Goal: Transaction & Acquisition: Obtain resource

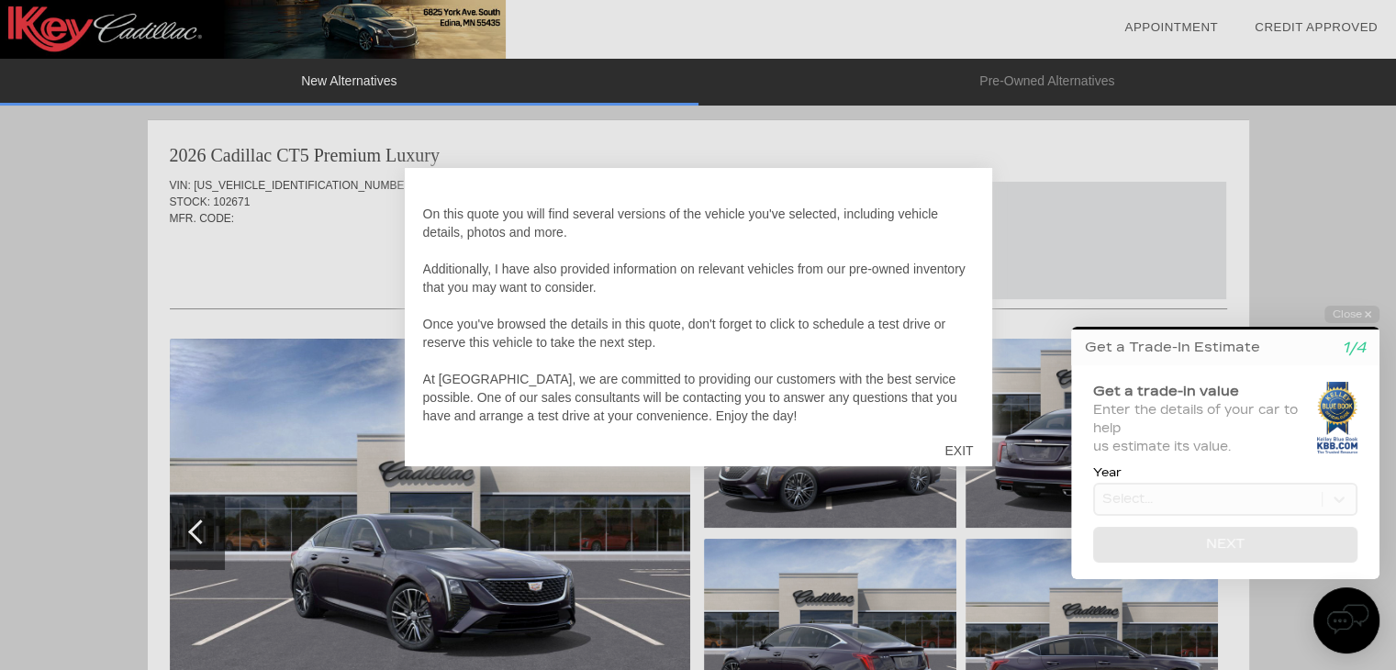
scroll to position [55, 0]
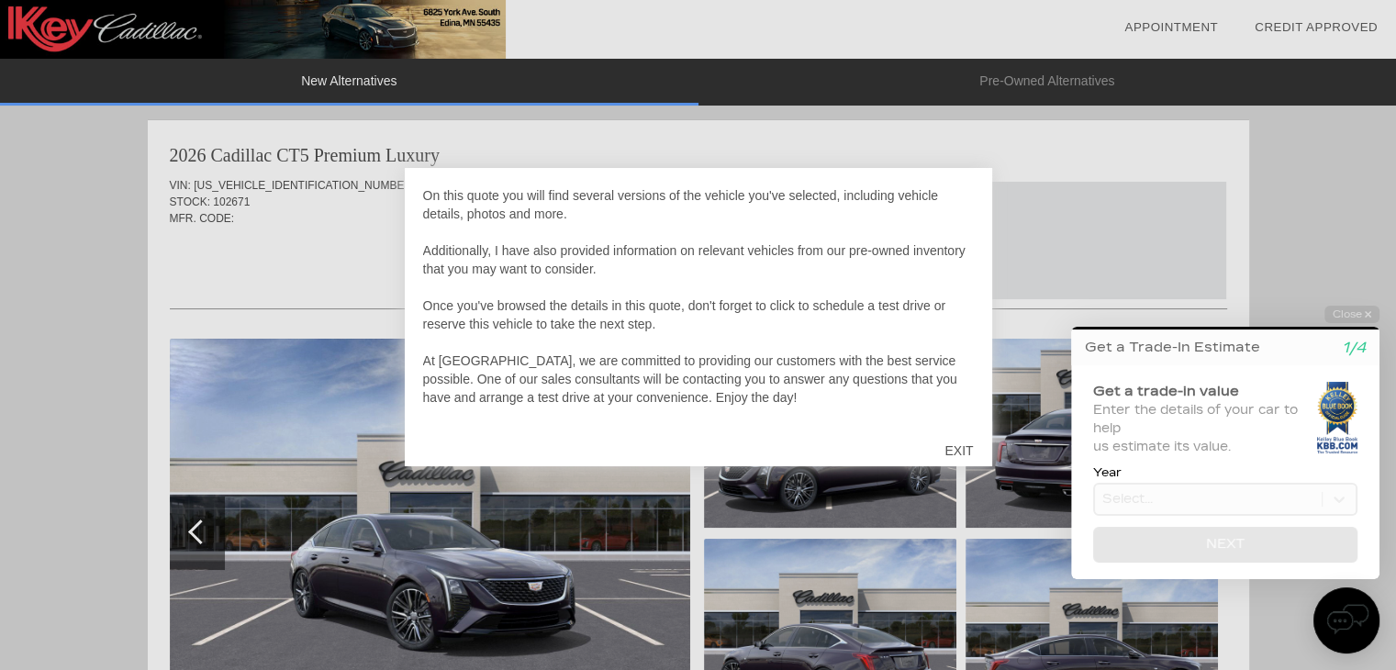
click at [952, 462] on div "EXIT" at bounding box center [958, 450] width 65 height 55
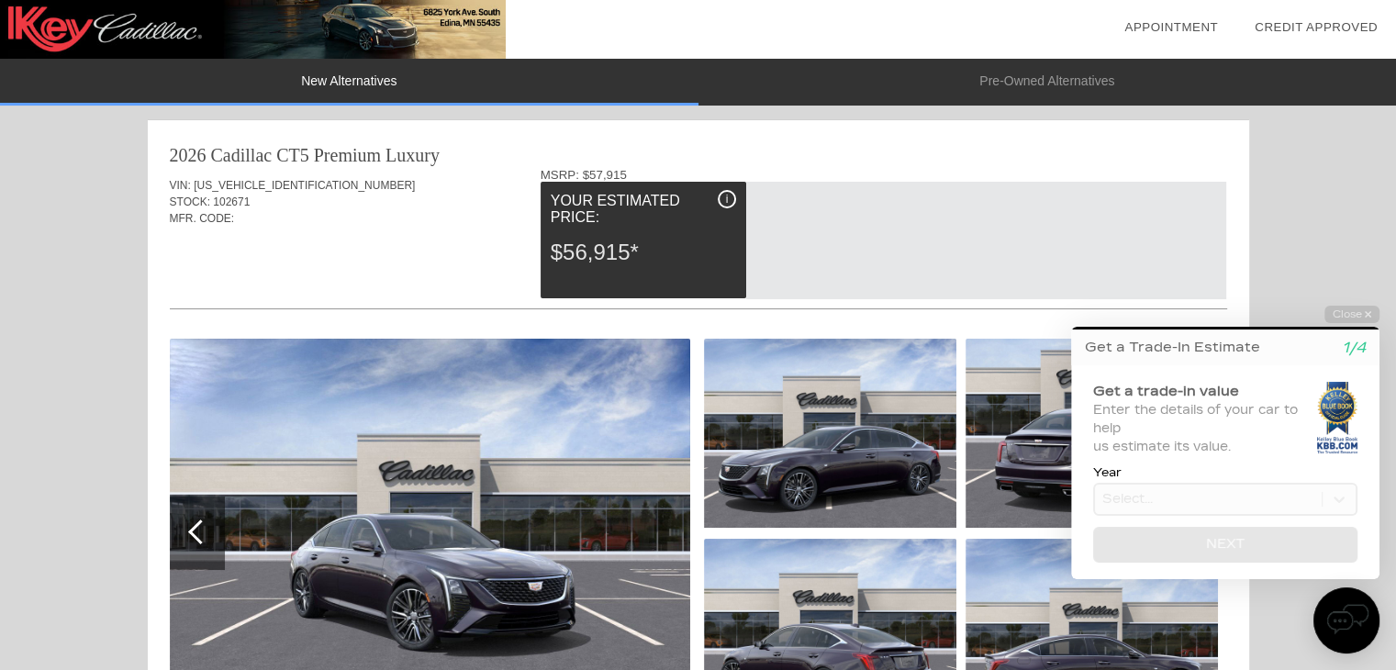
scroll to position [0, 0]
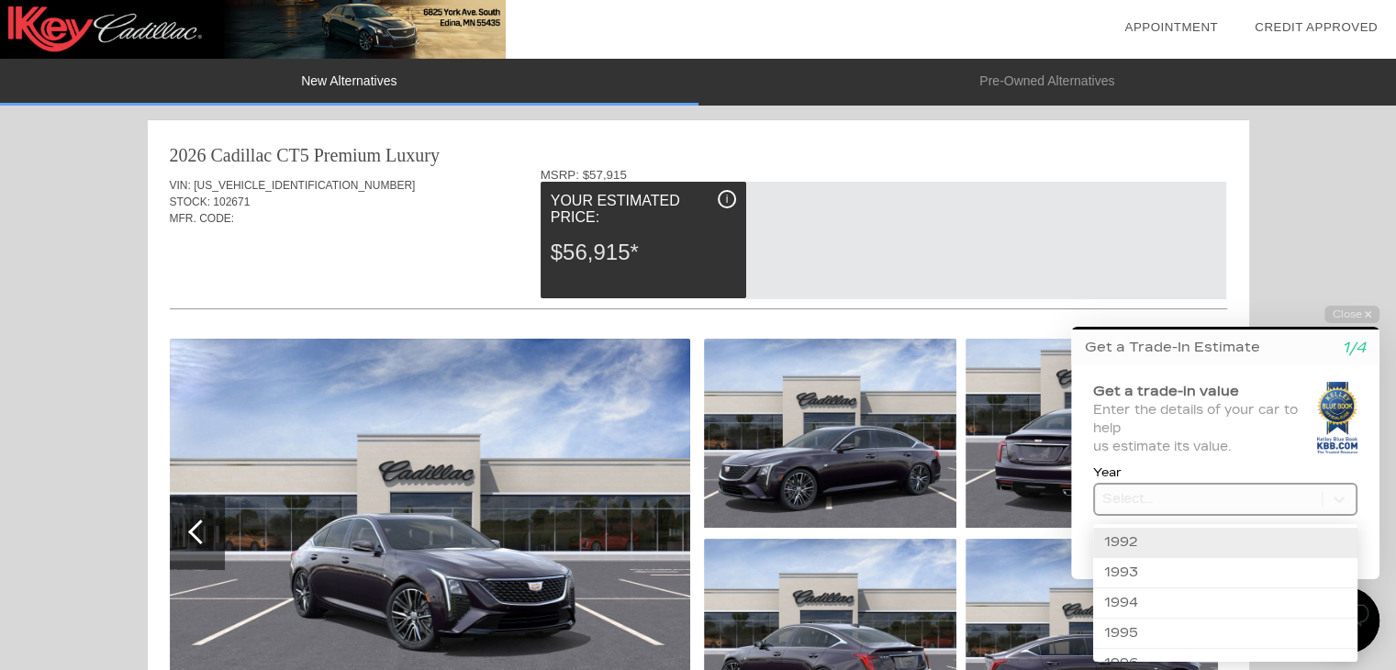
click at [1175, 290] on body "Welcome! Get a Trade-In Estimate 1/4 Get a trade-in value Enter the details of …" at bounding box center [1215, 290] width 364 height 0
click at [1360, 537] on div at bounding box center [1215, 480] width 364 height 380
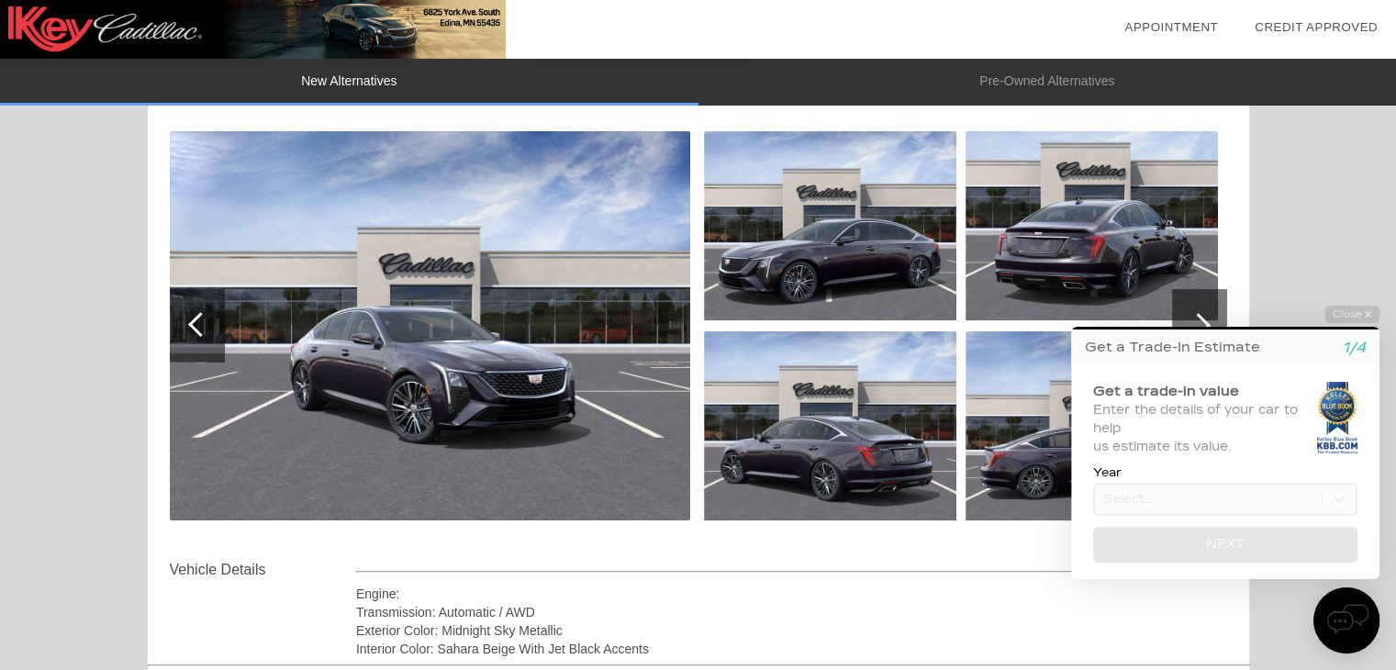
scroll to position [319, 0]
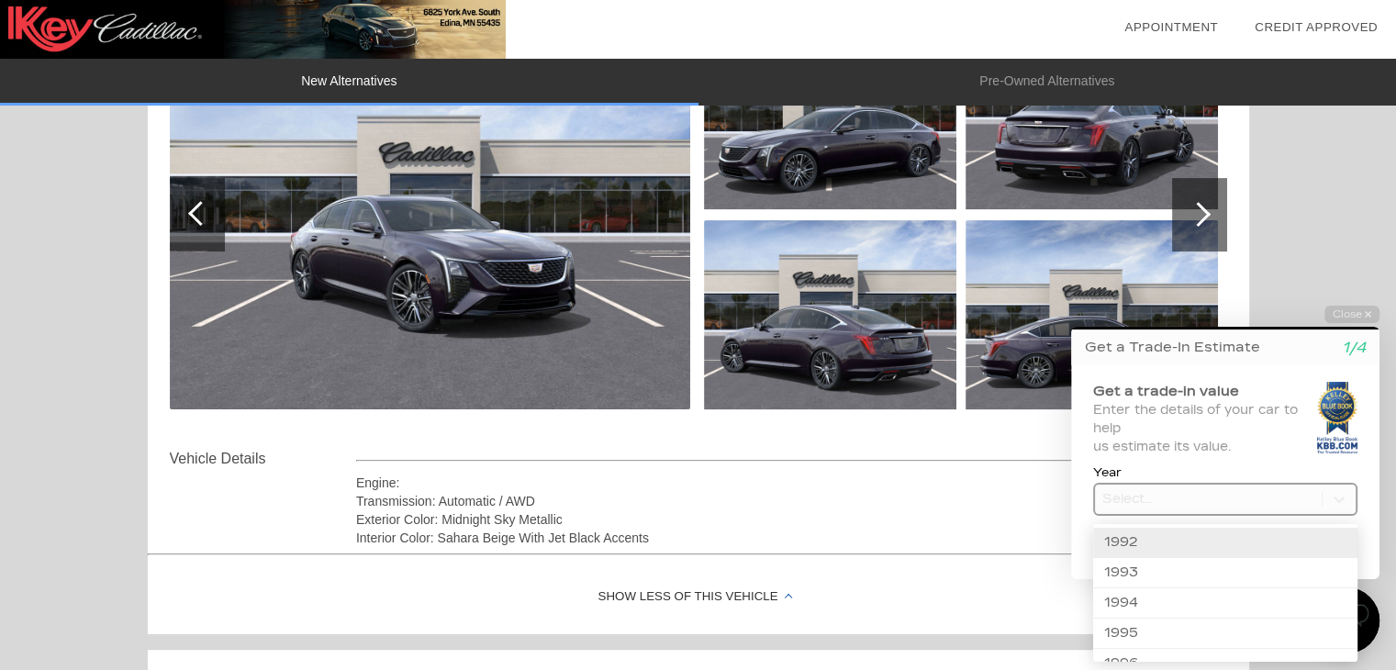
click at [1275, 290] on body "Welcome! Get a Trade-In Estimate 1/4 Get a trade-in value Enter the details of …" at bounding box center [1215, 290] width 364 height 0
click at [1149, 543] on div "2019" at bounding box center [1225, 544] width 264 height 30
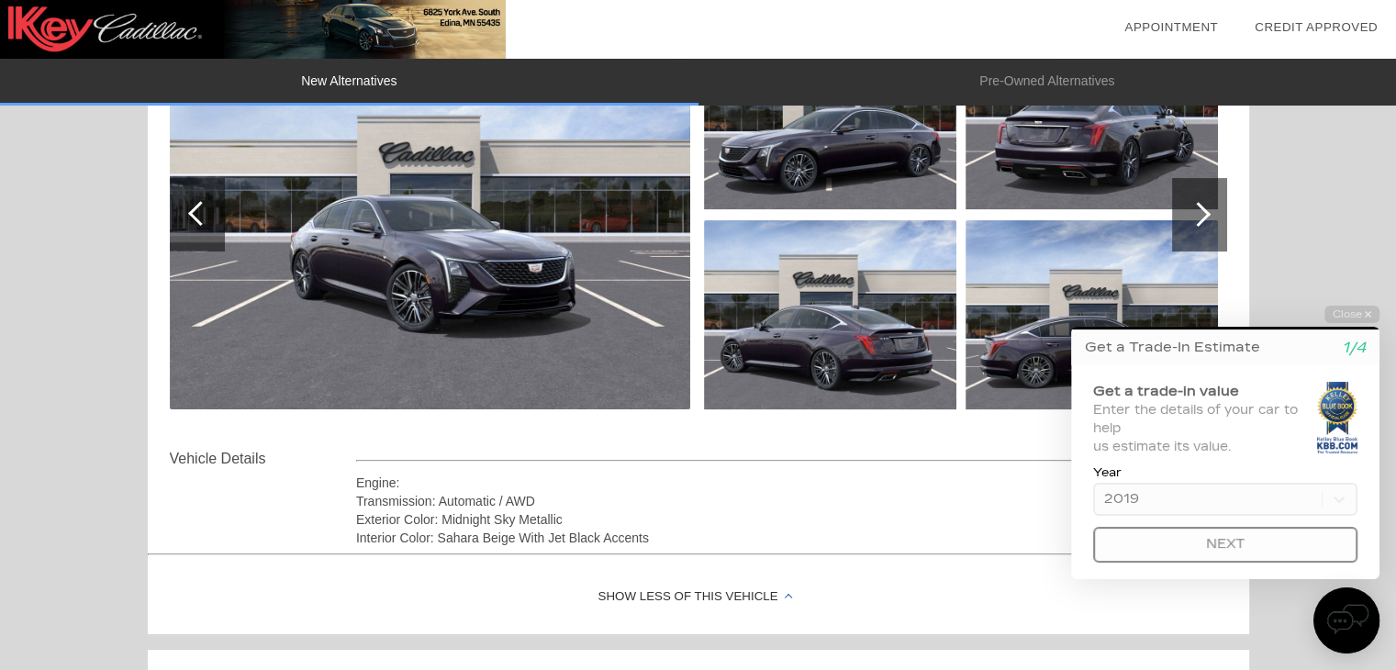
click at [1158, 563] on button "Next" at bounding box center [1225, 545] width 264 height 36
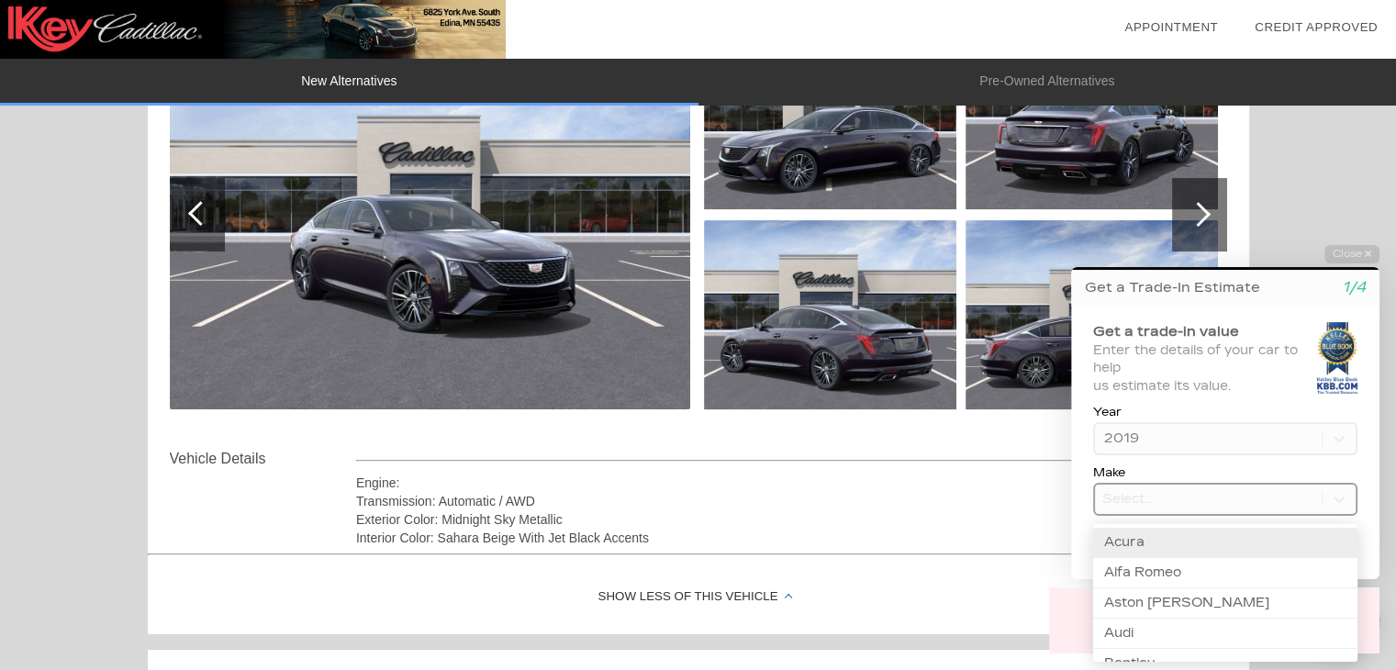
click at [1139, 230] on body "Welcome! Get a Trade-In Estimate 1/4 Get a trade-in value Enter the details of …" at bounding box center [1215, 230] width 364 height 0
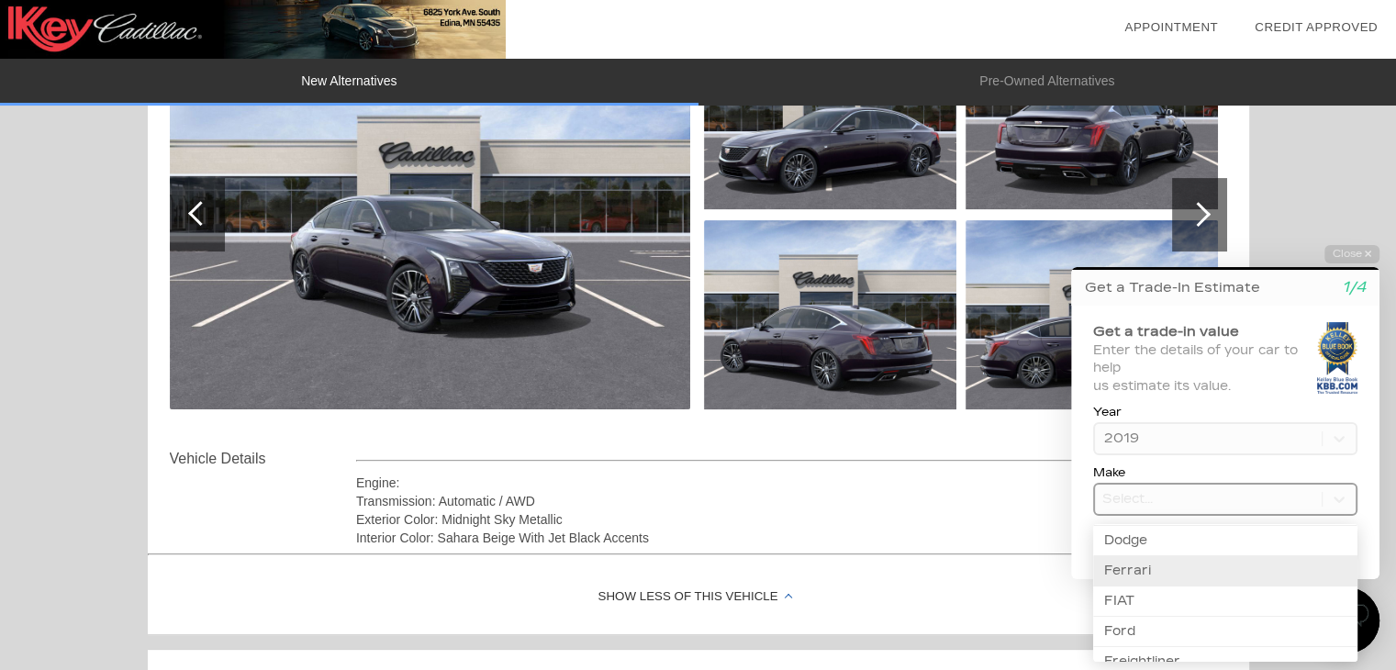
scroll to position [158, 0]
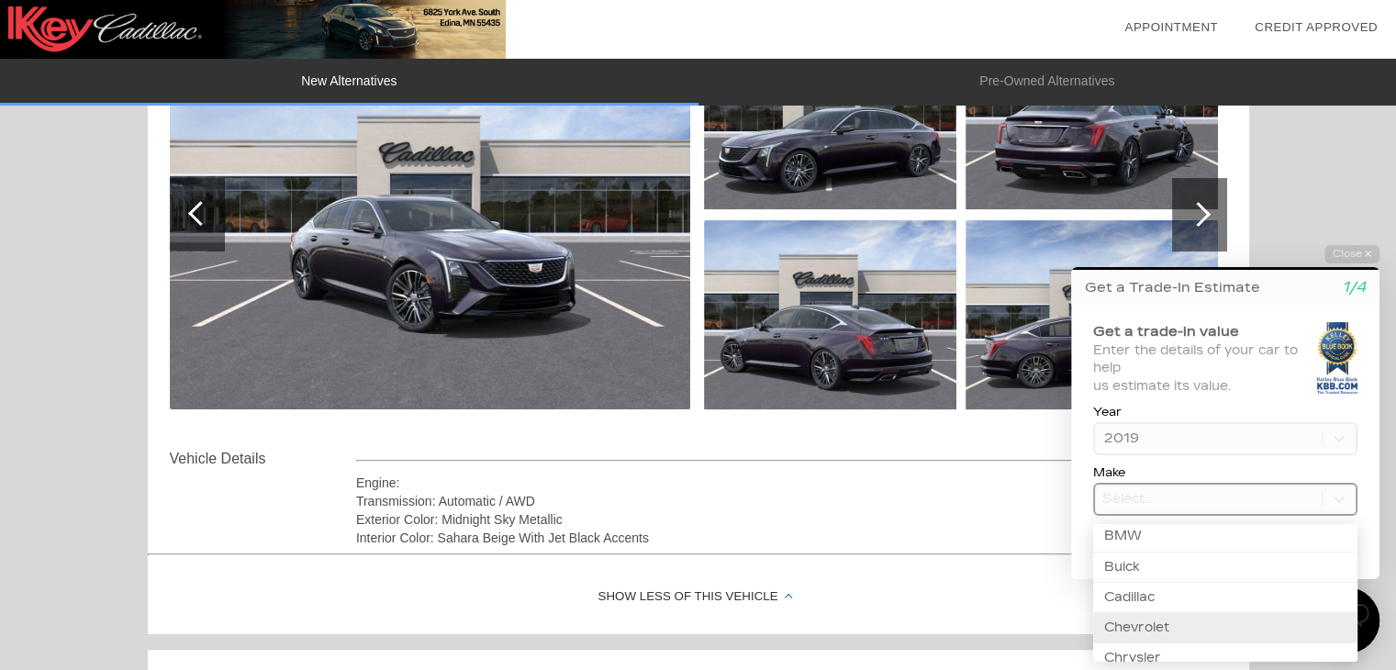
click at [1205, 613] on div "Chevrolet" at bounding box center [1225, 628] width 264 height 30
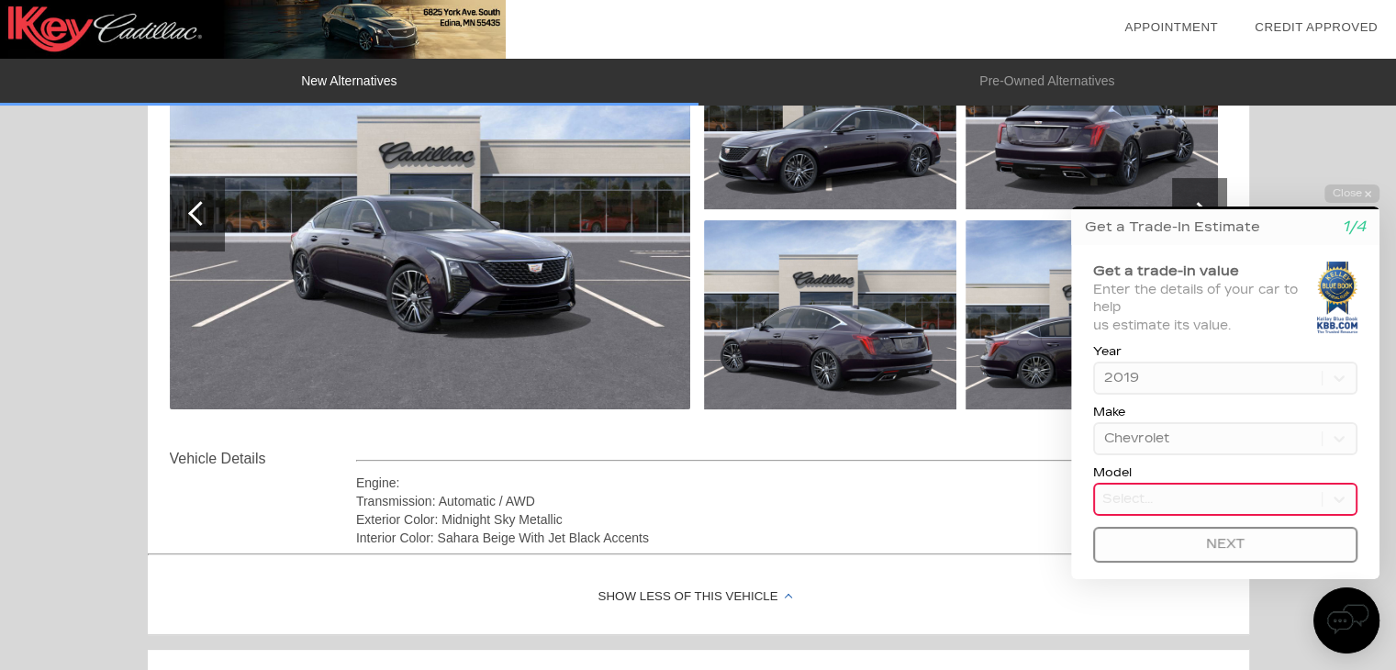
click at [1275, 549] on button "Next" at bounding box center [1225, 545] width 264 height 36
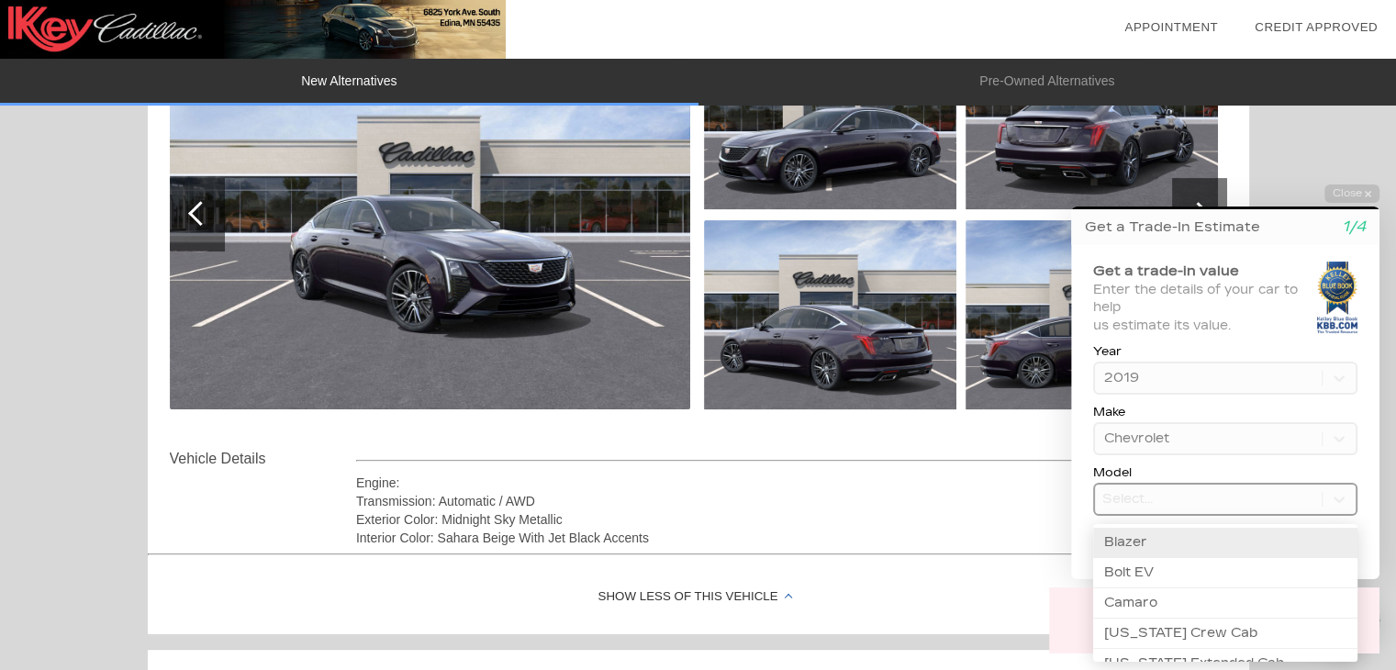
click at [1155, 169] on body "Welcome! Get a Trade-In Estimate 1/4 Get a trade-in value Enter the details of …" at bounding box center [1215, 169] width 364 height 0
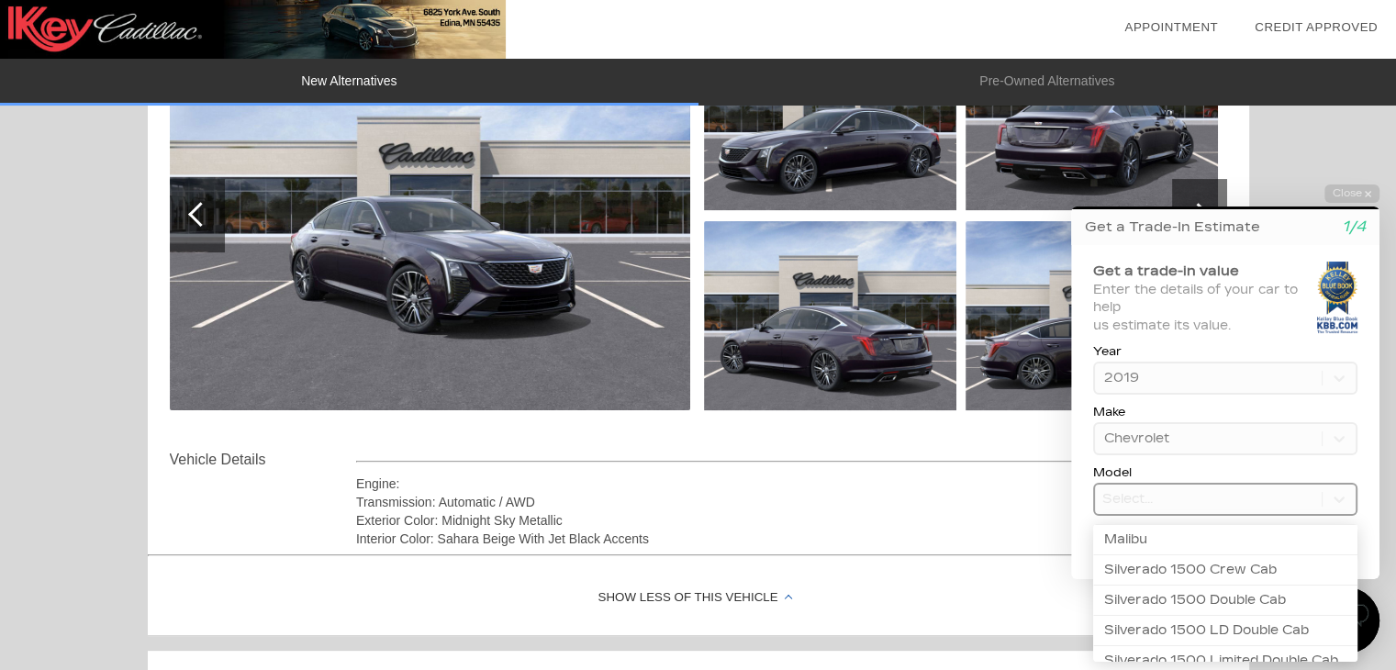
scroll to position [379, 0]
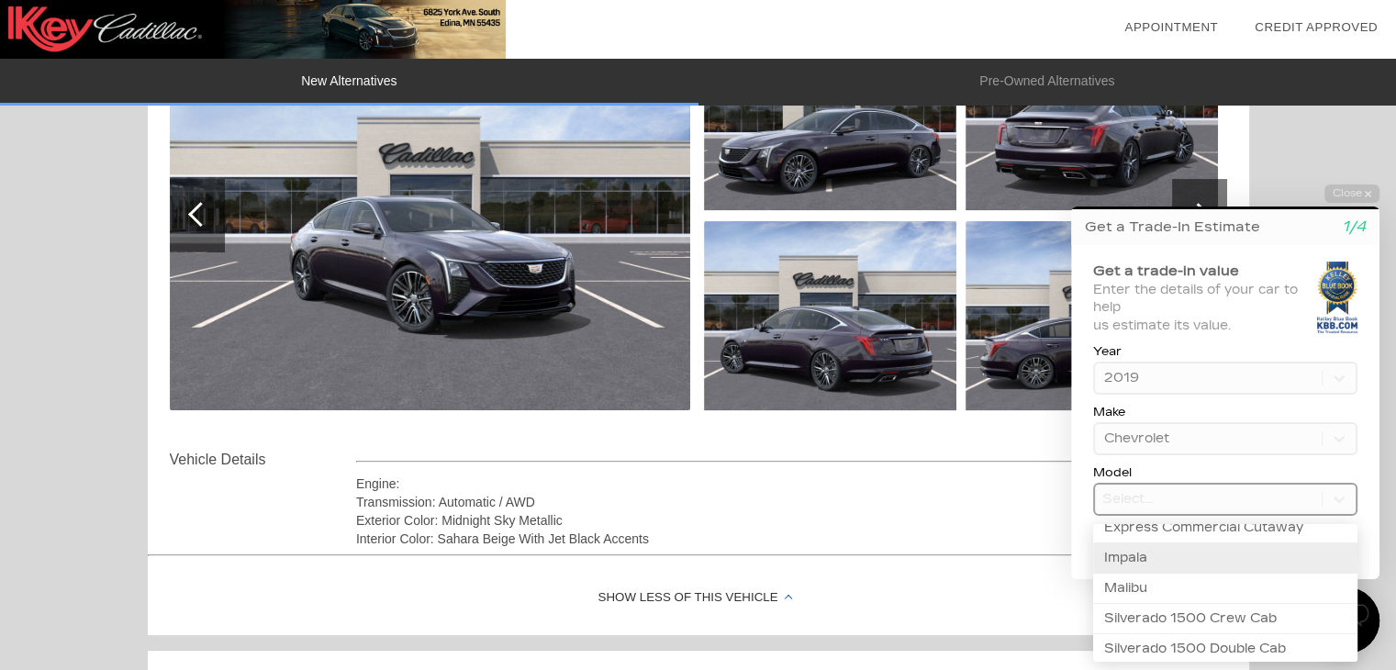
click at [1150, 550] on div "Impala" at bounding box center [1225, 558] width 264 height 30
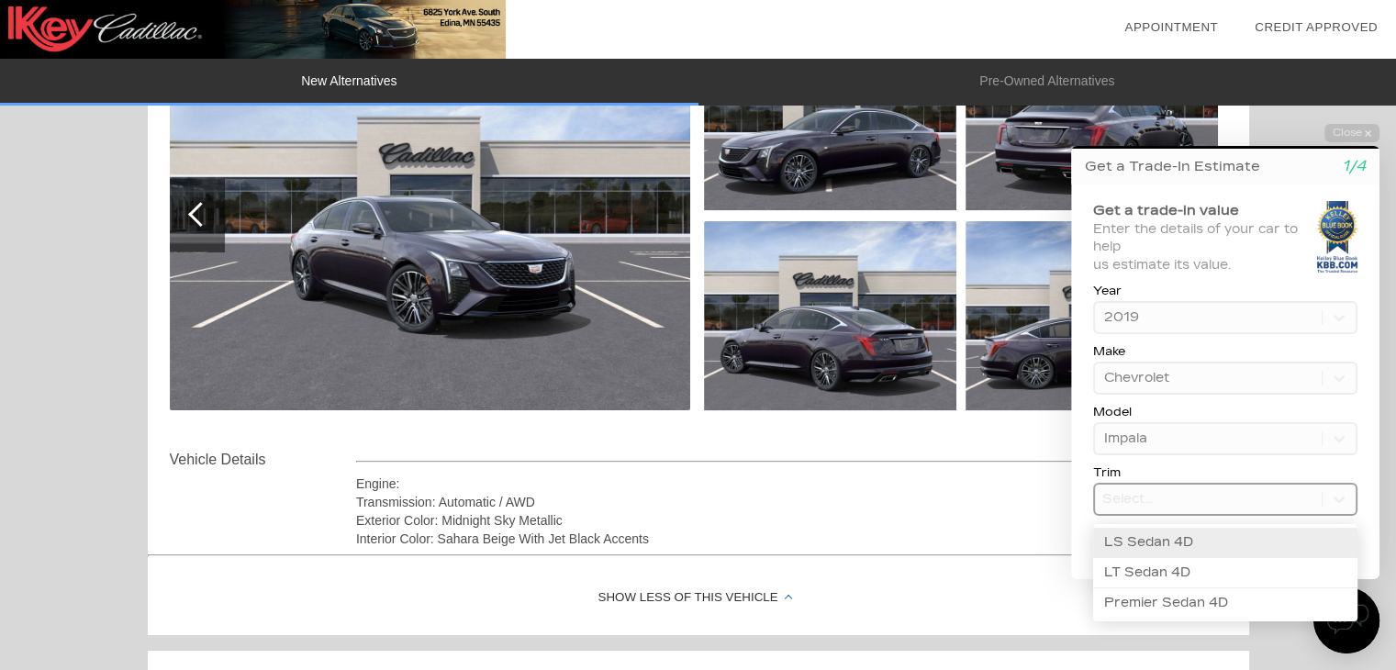
click at [1165, 108] on body "Welcome! Get a Trade-In Estimate 1/4 Get a trade-in value Enter the details of …" at bounding box center [1215, 108] width 364 height 0
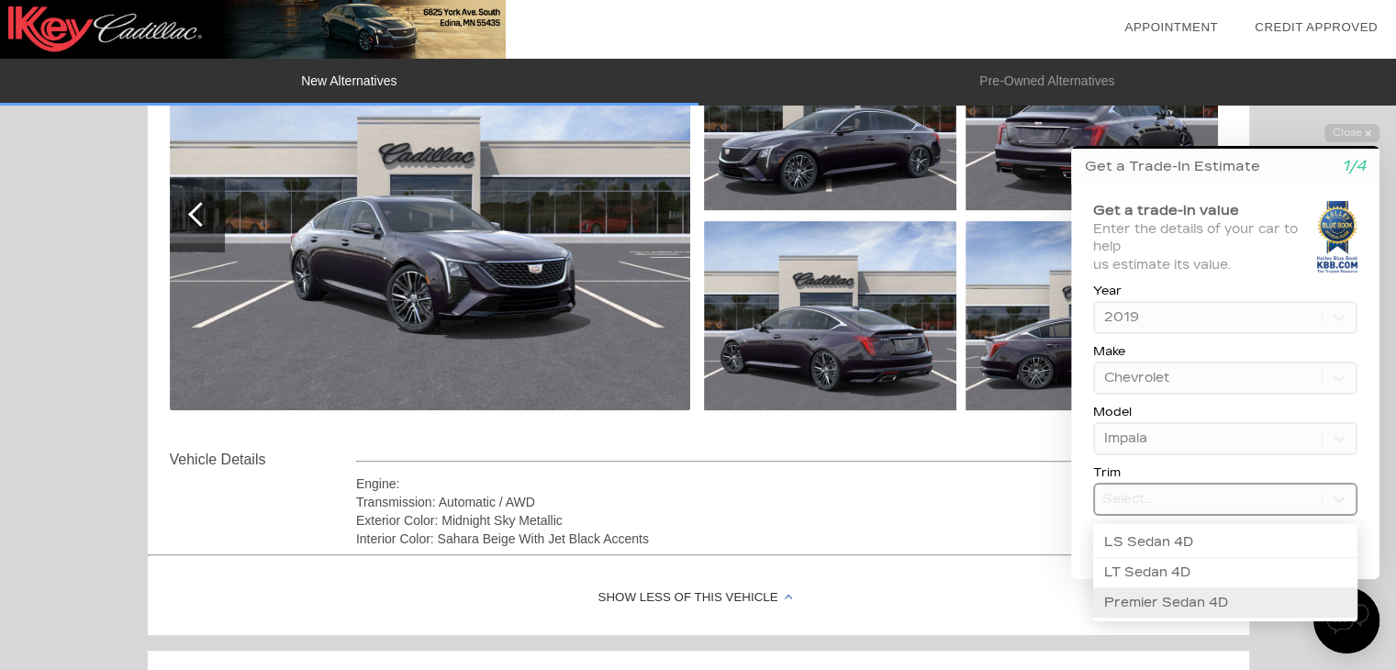
click at [1191, 614] on div "Premier Sedan 4D" at bounding box center [1225, 602] width 264 height 29
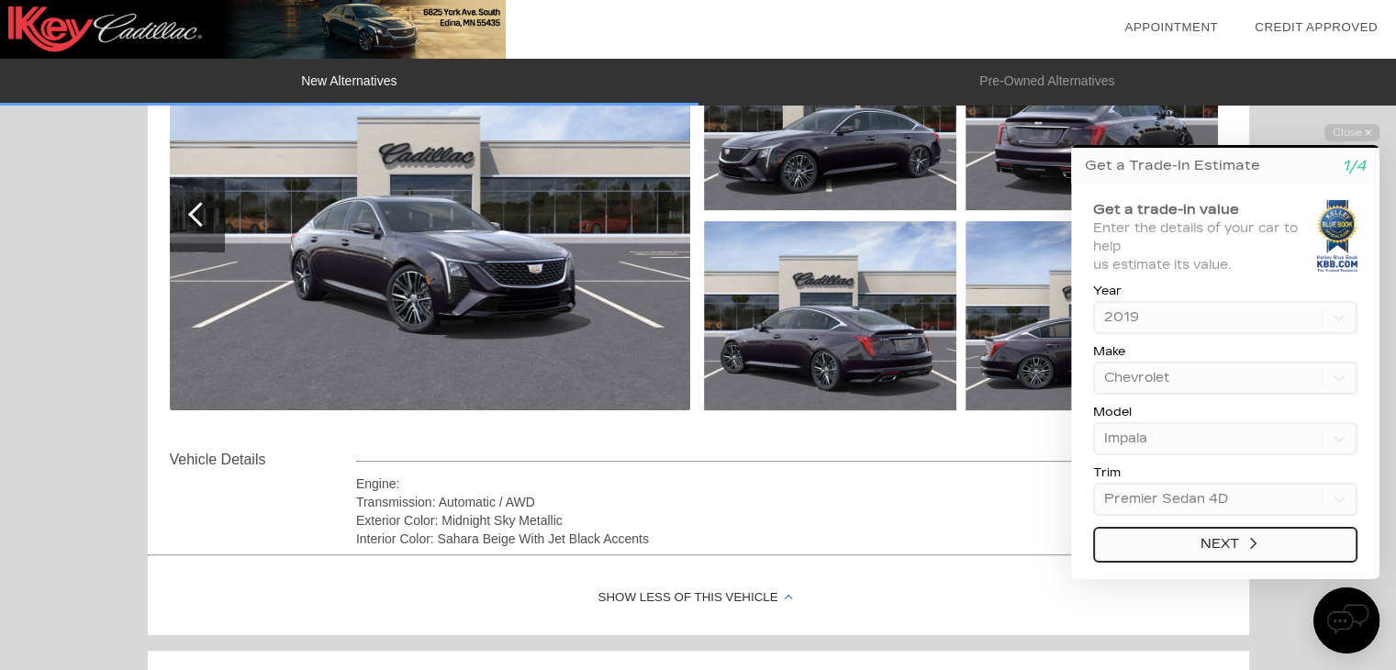
click at [1272, 548] on button "Next" at bounding box center [1225, 545] width 264 height 36
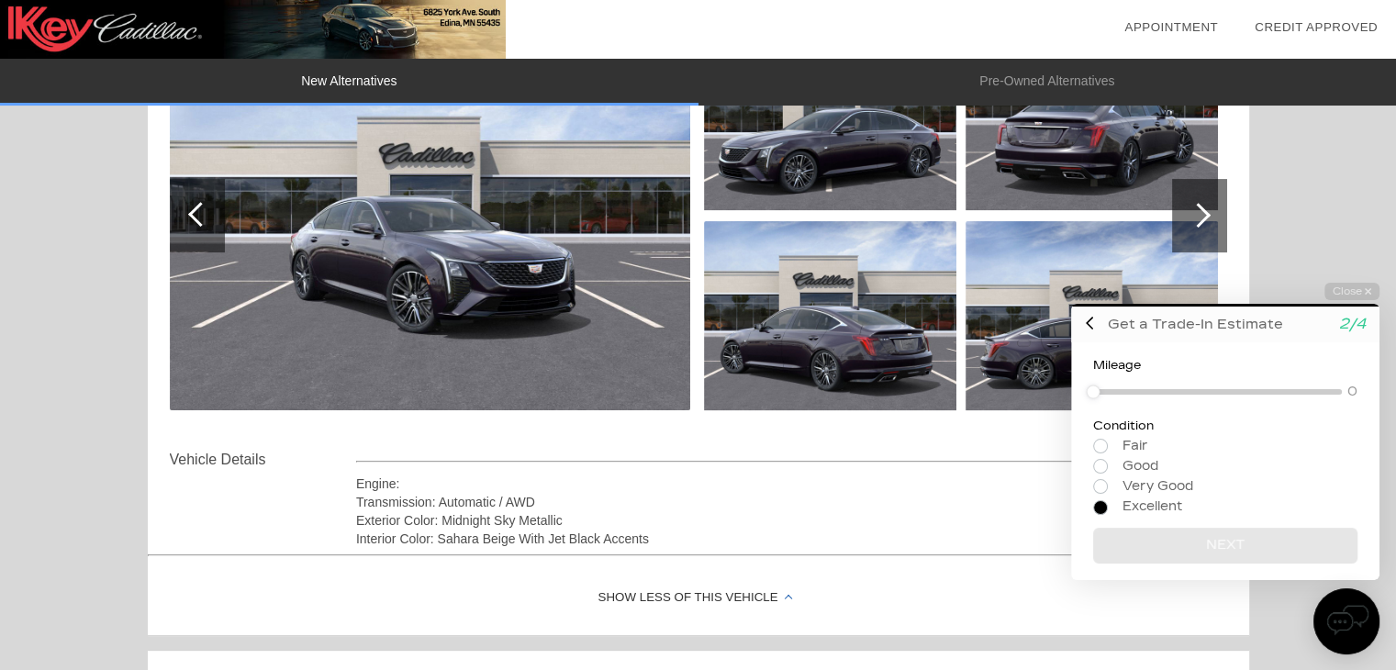
click at [1103, 510] on input "radio" at bounding box center [1225, 506] width 264 height 14
radio input "true"
click at [1211, 549] on button "Next" at bounding box center [1225, 545] width 264 height 36
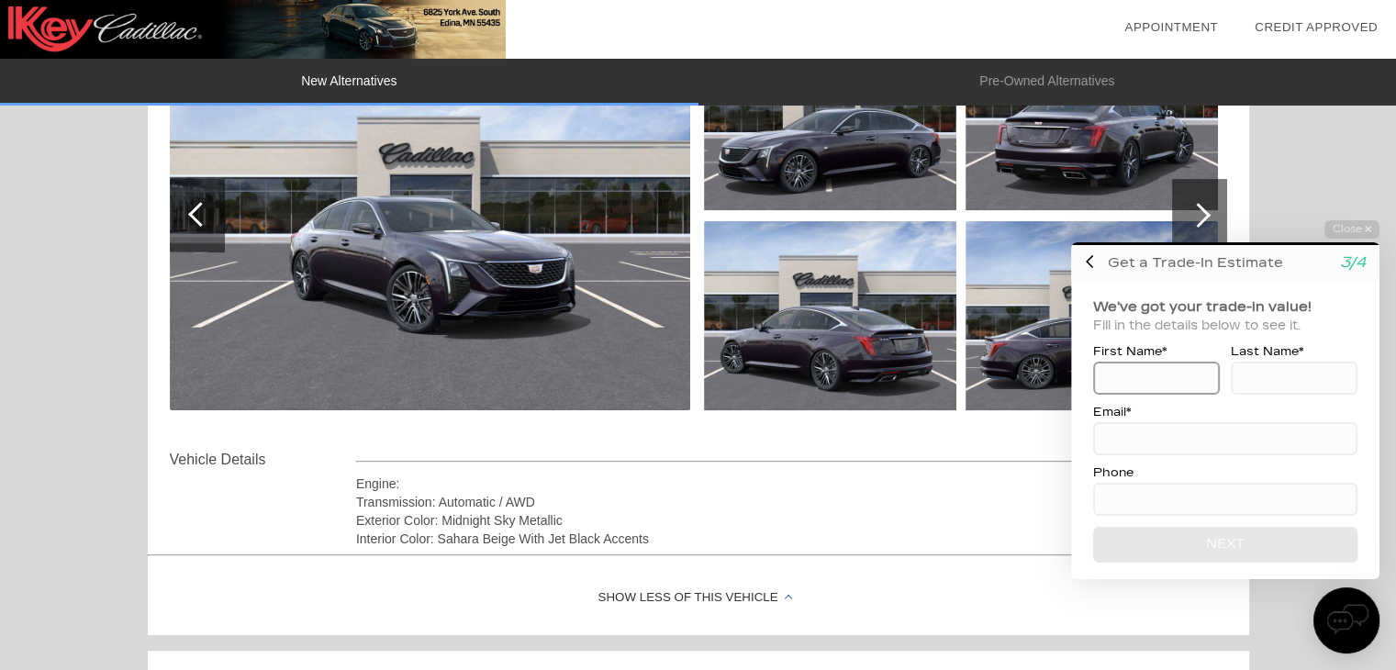
click at [1147, 377] on input at bounding box center [1156, 378] width 127 height 33
type input "[PERSON_NAME]"
type input "[EMAIL_ADDRESS][DOMAIN_NAME]"
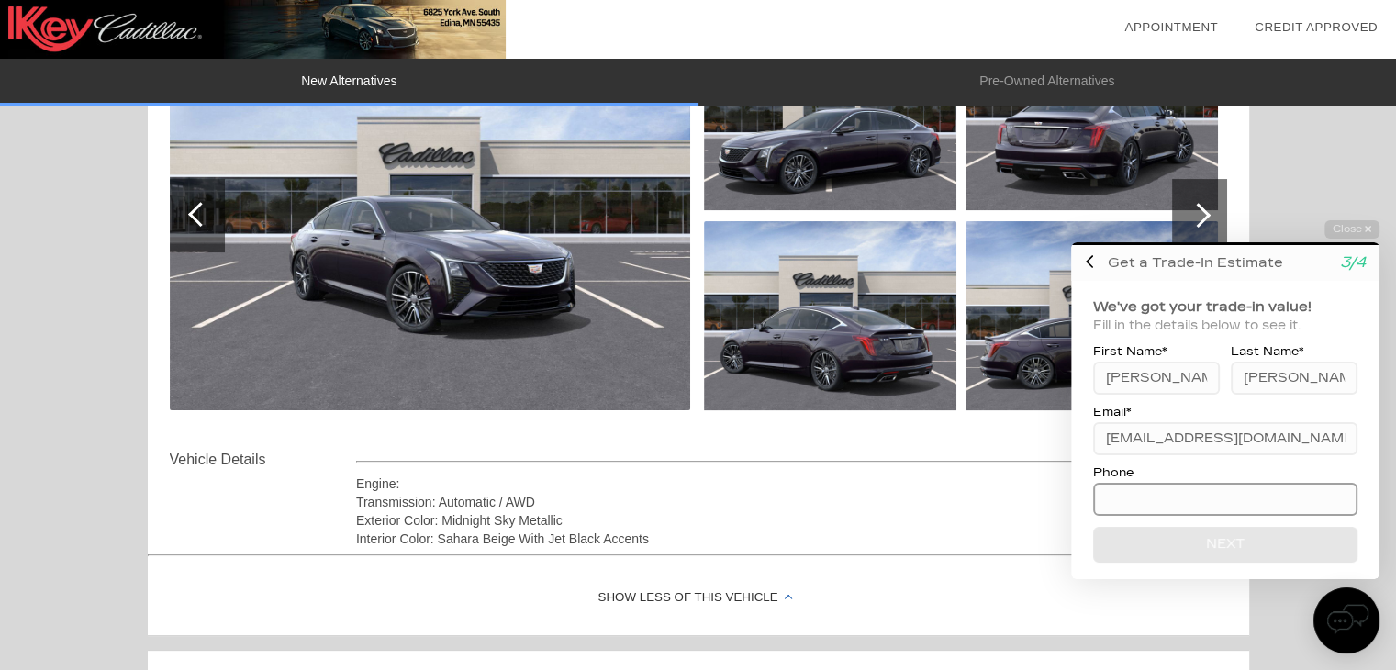
type input "[PHONE_NUMBER]"
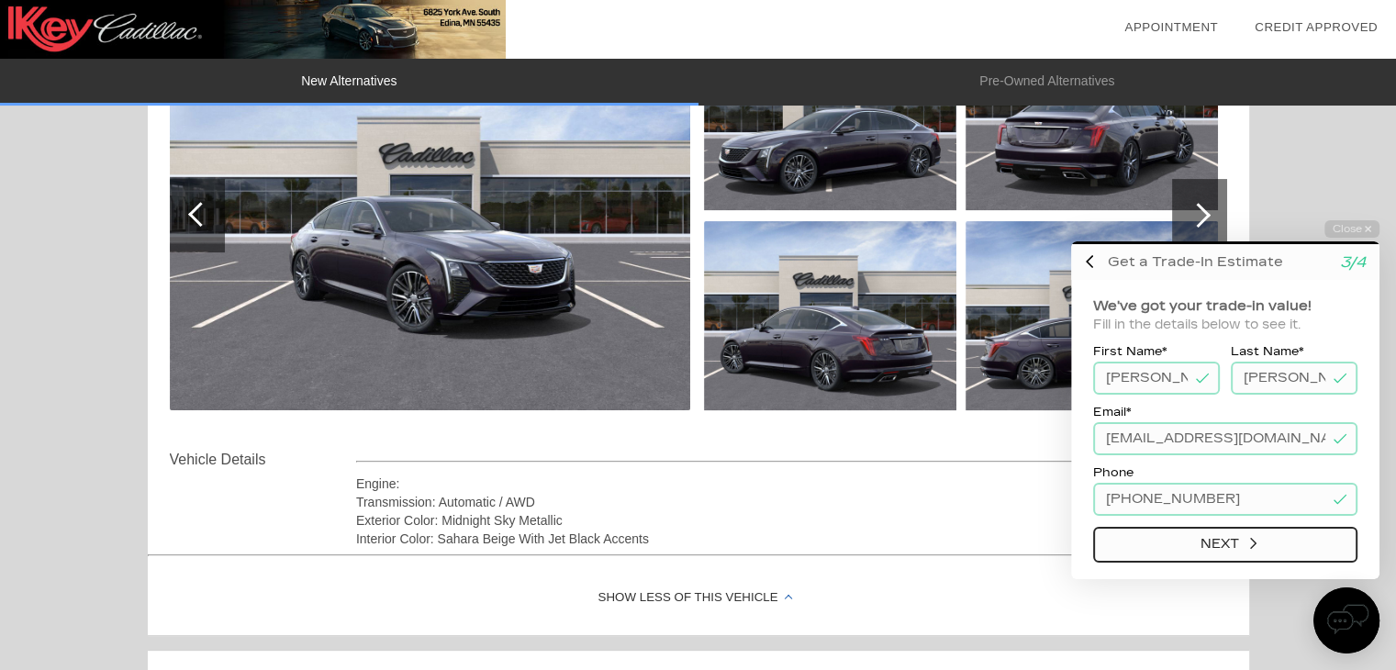
click at [1231, 549] on button "Next" at bounding box center [1225, 545] width 264 height 36
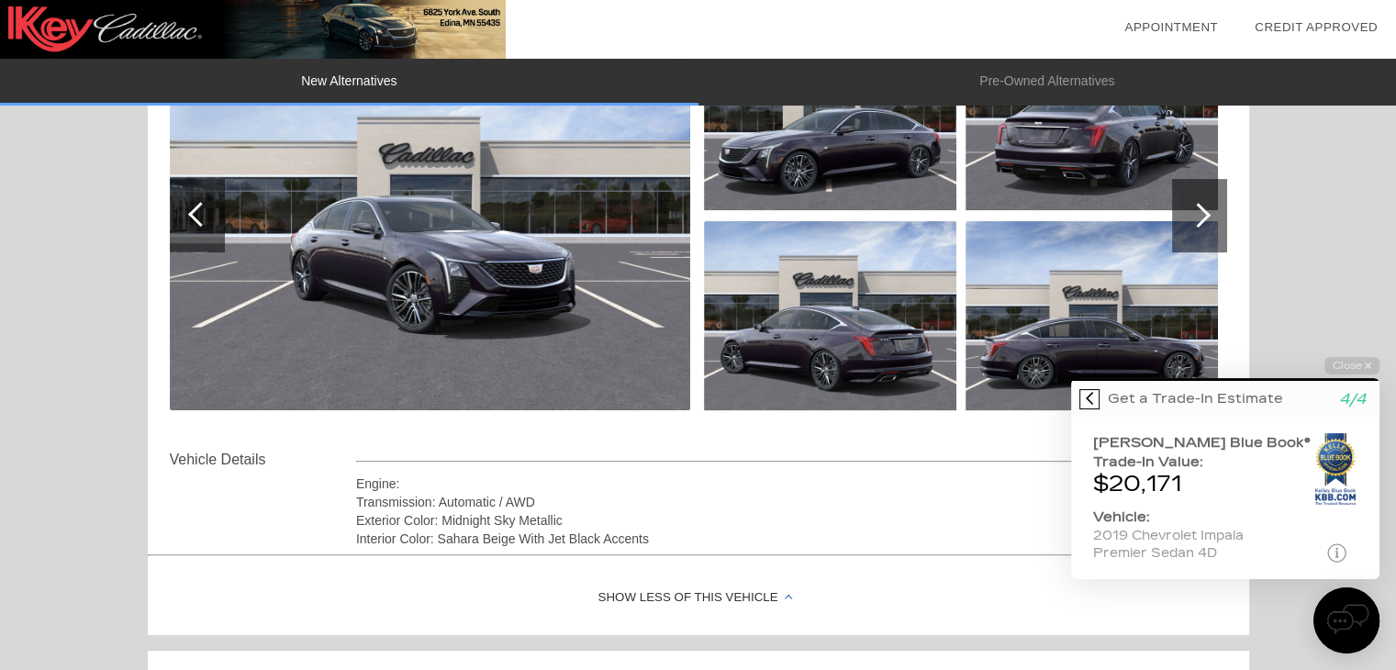
click at [1090, 398] on icon at bounding box center [1089, 398] width 7 height 15
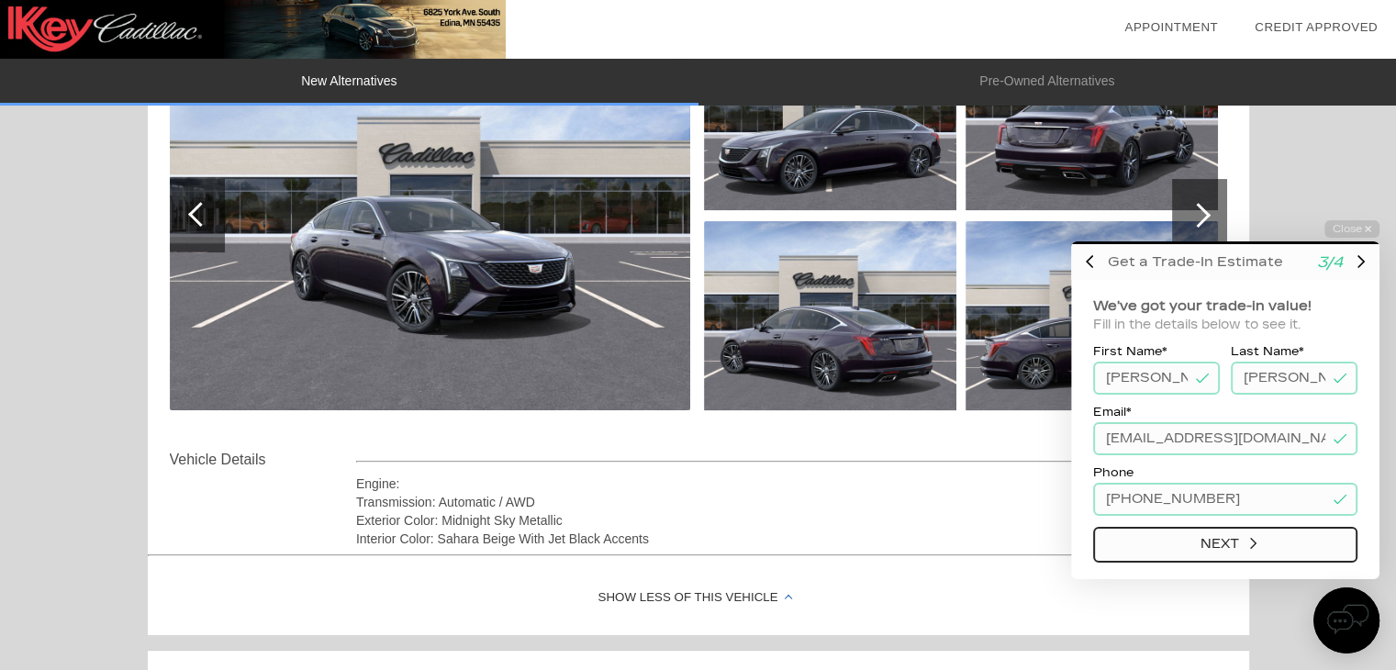
click at [1197, 548] on button "Next" at bounding box center [1225, 545] width 264 height 36
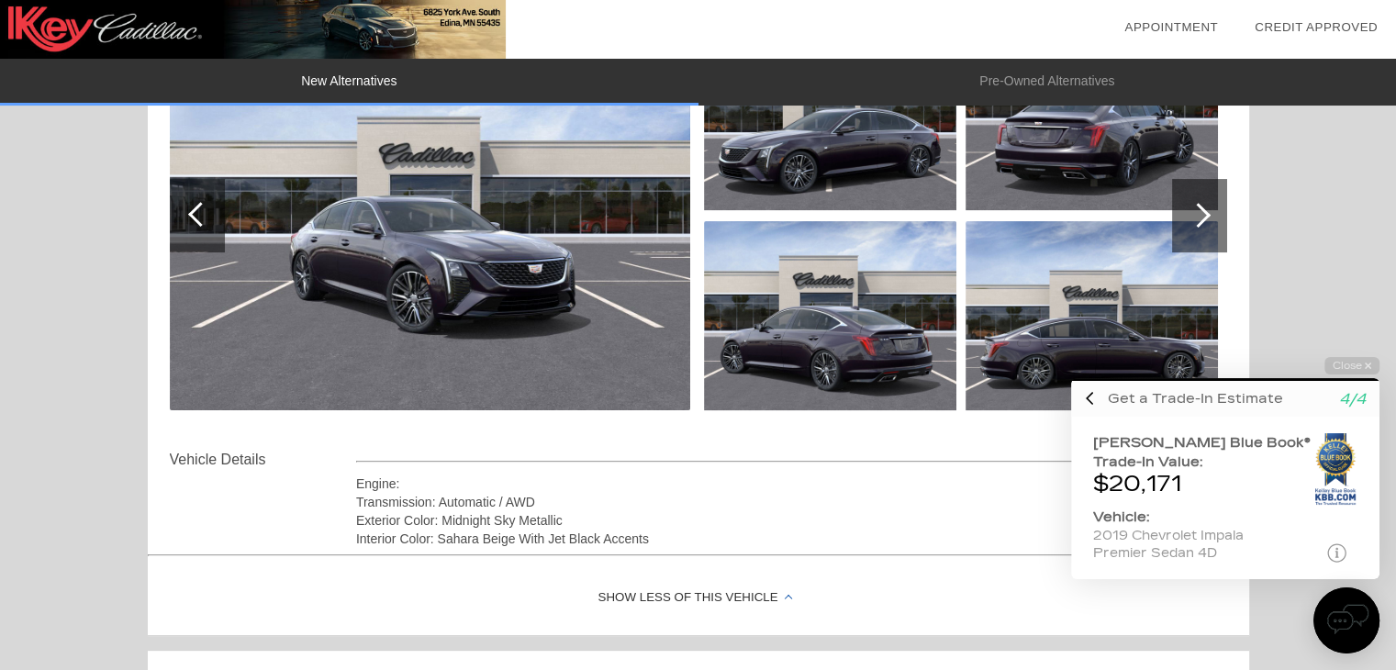
click at [1339, 557] on icon at bounding box center [1337, 552] width 19 height 19
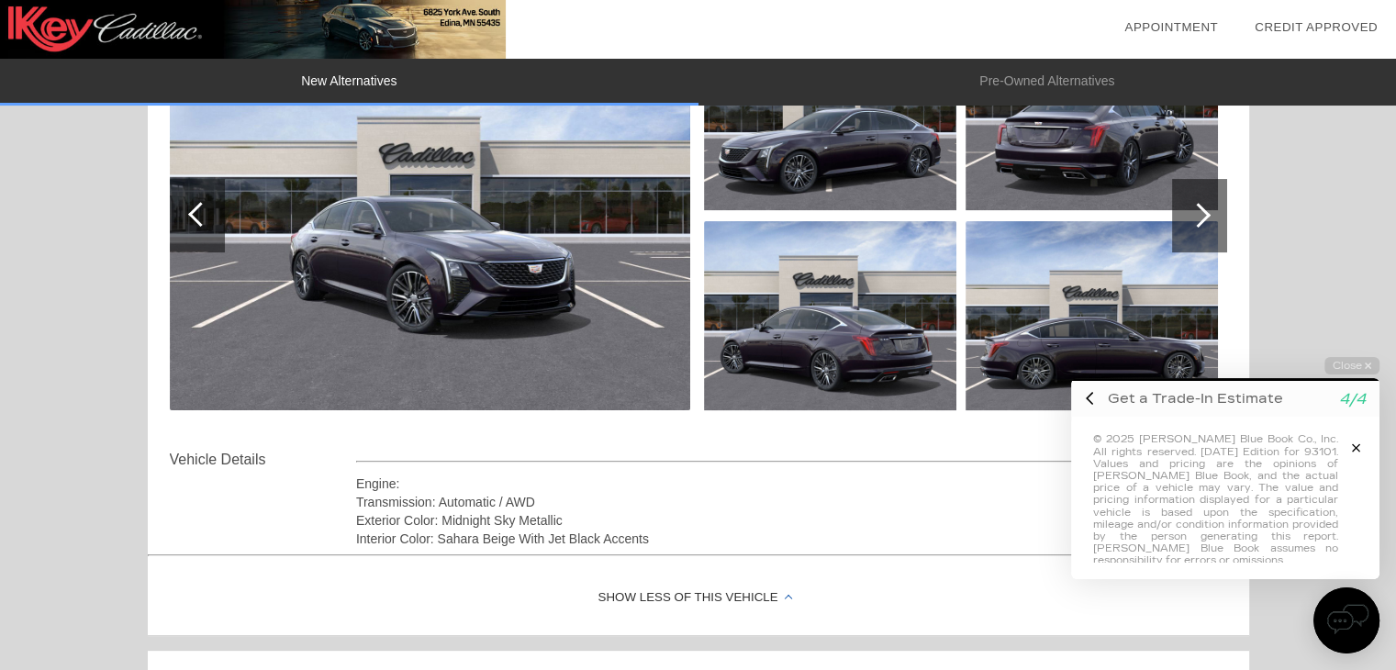
click at [1360, 453] on icon "button" at bounding box center [1356, 448] width 8 height 13
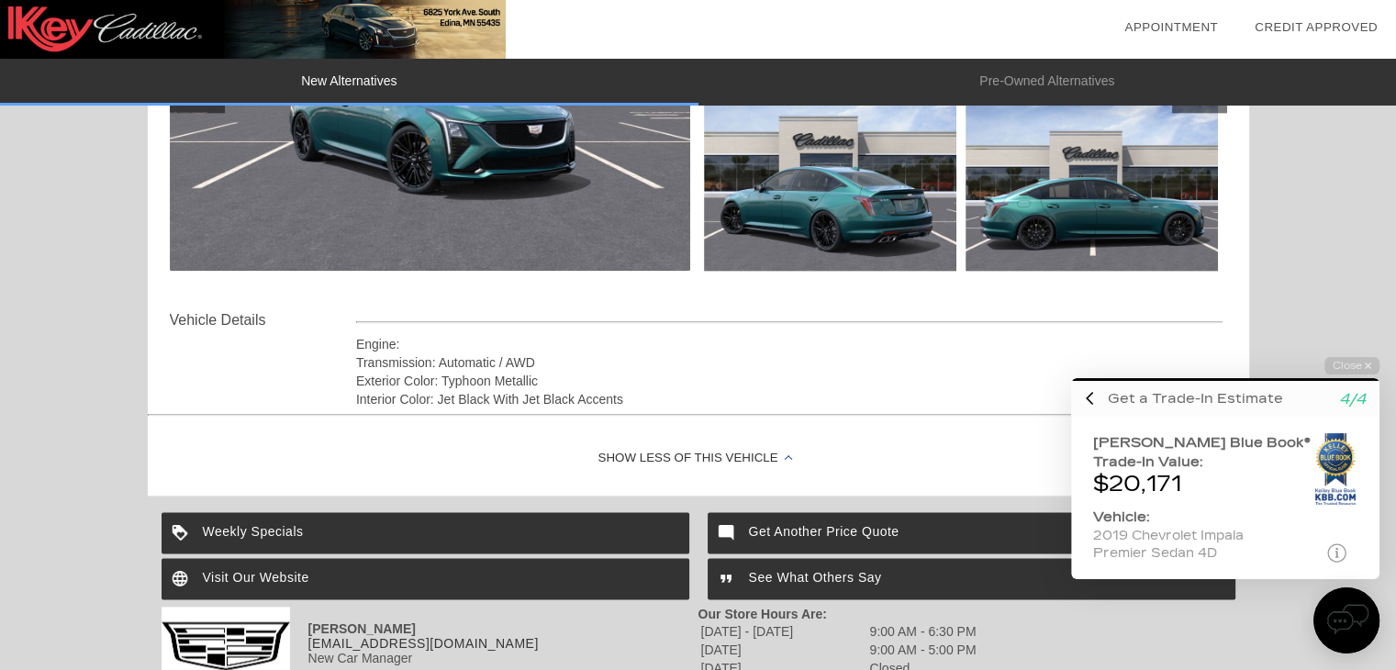
scroll to position [2295, 0]
